Goal: Task Accomplishment & Management: Use online tool/utility

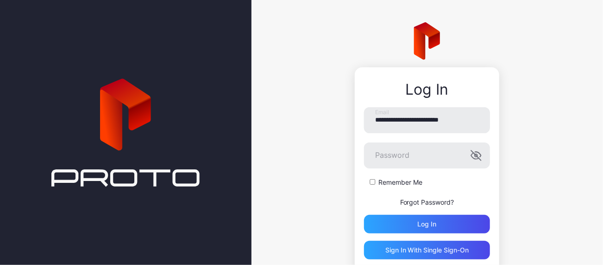
type input "**********"
click at [472, 156] on icon "button" at bounding box center [477, 155] width 10 height 10
click at [430, 223] on div "Log in" at bounding box center [427, 224] width 126 height 19
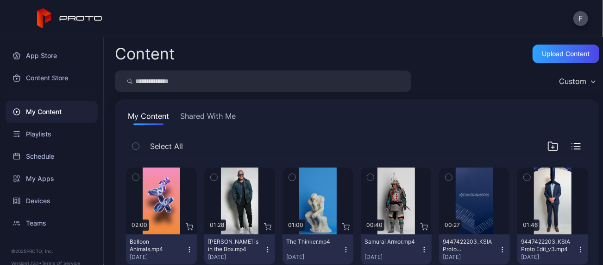
scroll to position [12, 0]
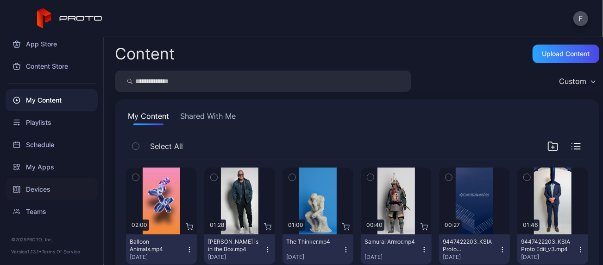
click at [41, 190] on div "Devices" at bounding box center [52, 189] width 92 height 22
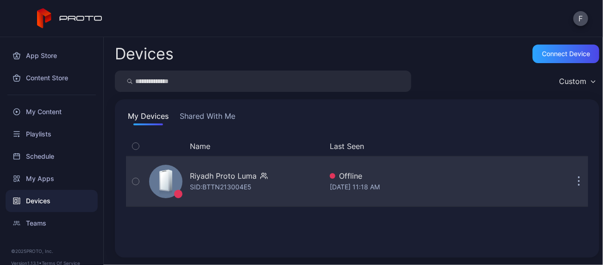
click at [579, 181] on icon "button" at bounding box center [579, 181] width 1 height 1
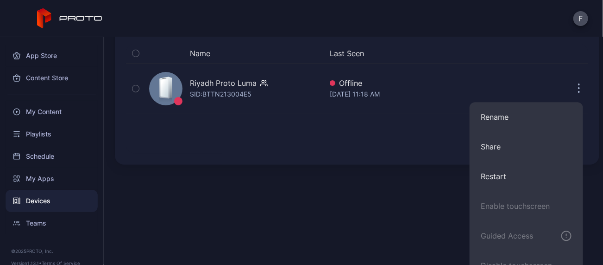
scroll to position [46, 0]
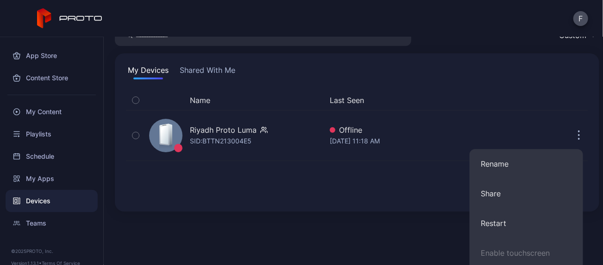
click at [322, 176] on div "Name Last Seen Riyadh Proto [PERSON_NAME]: BTTN213004E5 Offline [DATE] 11:18 AM" at bounding box center [357, 145] width 463 height 110
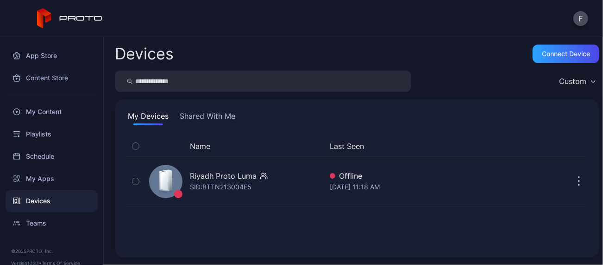
click at [198, 116] on button "Shared With Me" at bounding box center [207, 117] width 59 height 15
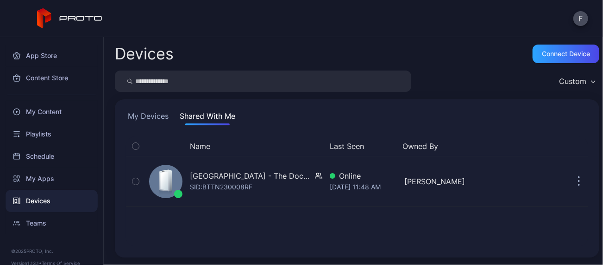
click at [145, 115] on button "My Devices" at bounding box center [148, 117] width 44 height 15
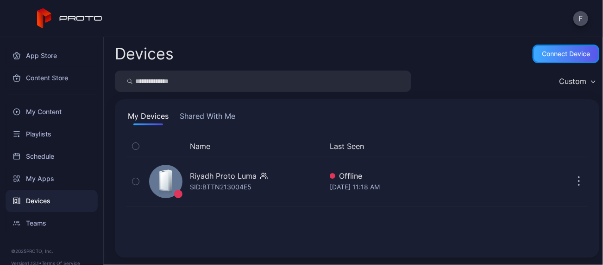
click at [545, 50] on div "Connect device" at bounding box center [566, 53] width 48 height 7
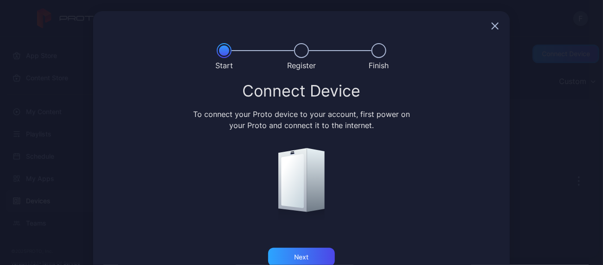
scroll to position [23, 0]
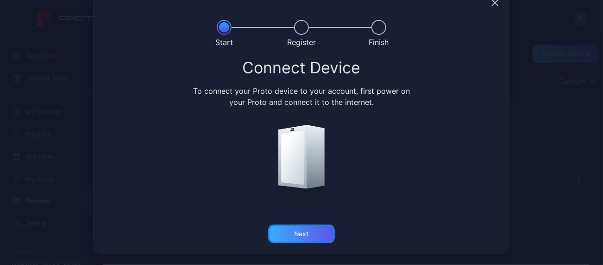
click at [302, 233] on div "Next" at bounding box center [302, 233] width 14 height 7
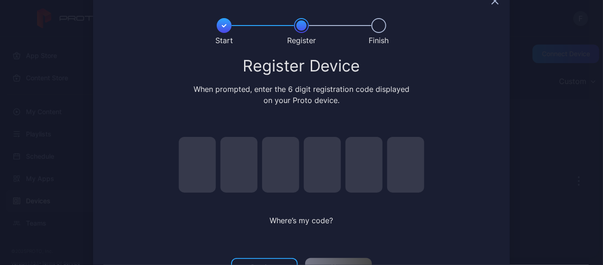
scroll to position [12, 0]
